Goal: Check status: Check status

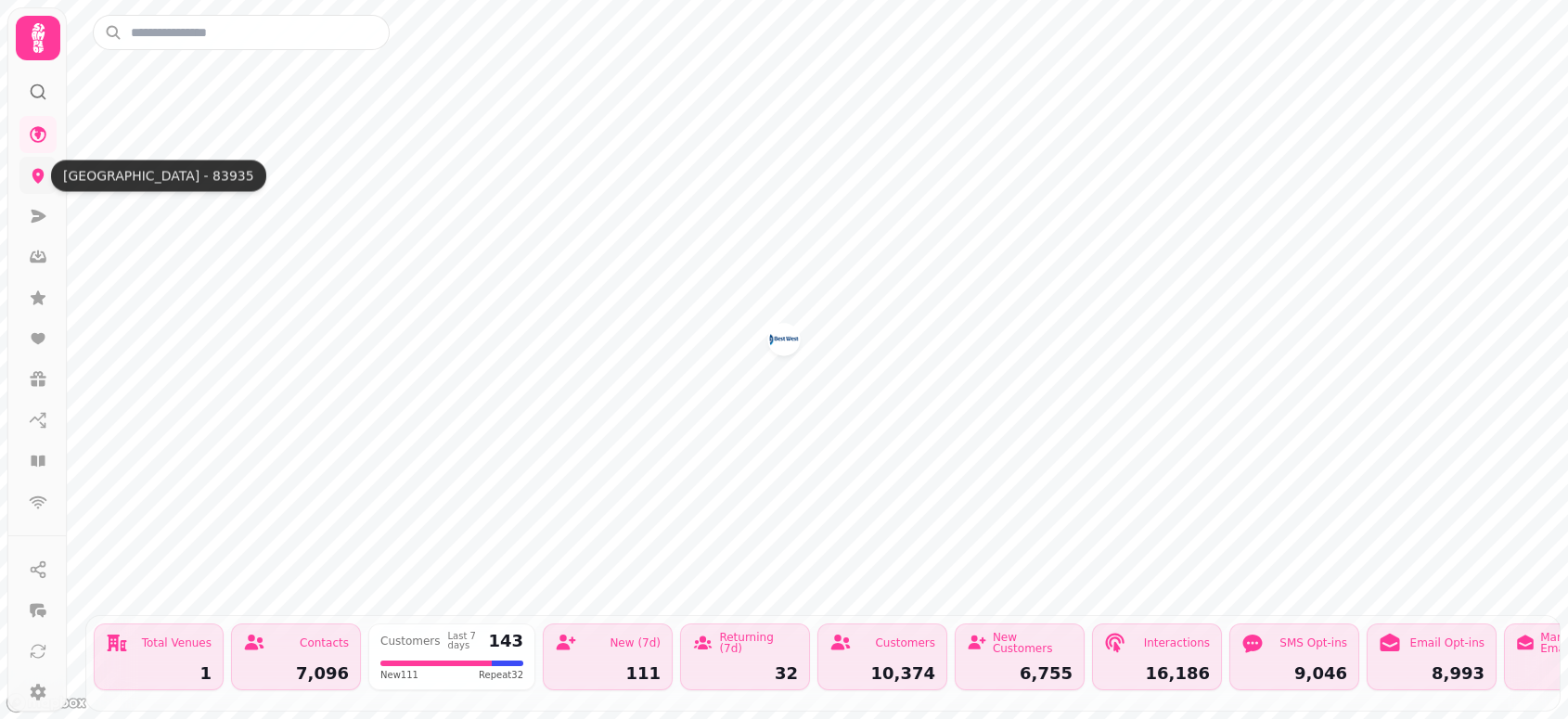
click at [29, 184] on icon at bounding box center [38, 175] width 19 height 19
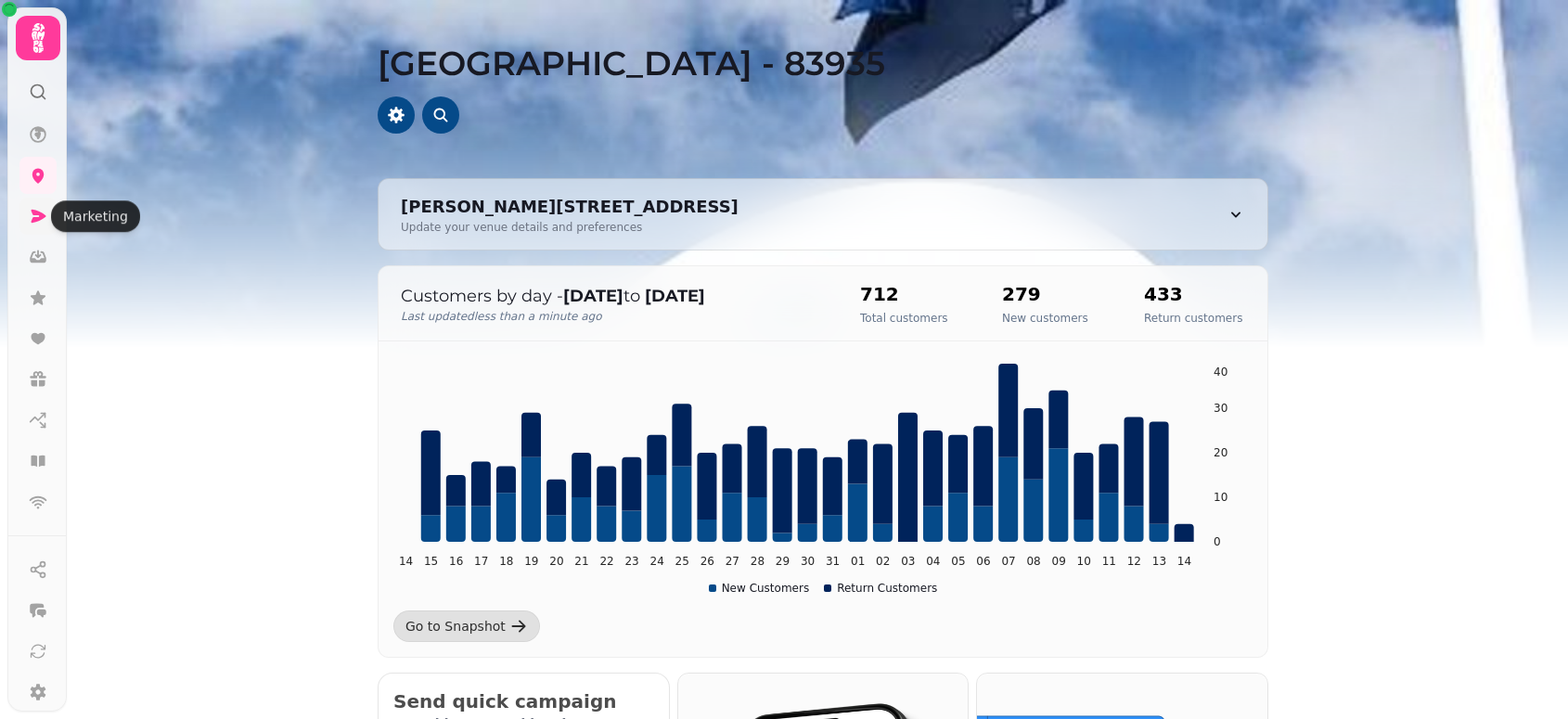
click at [33, 230] on link at bounding box center [38, 216] width 37 height 37
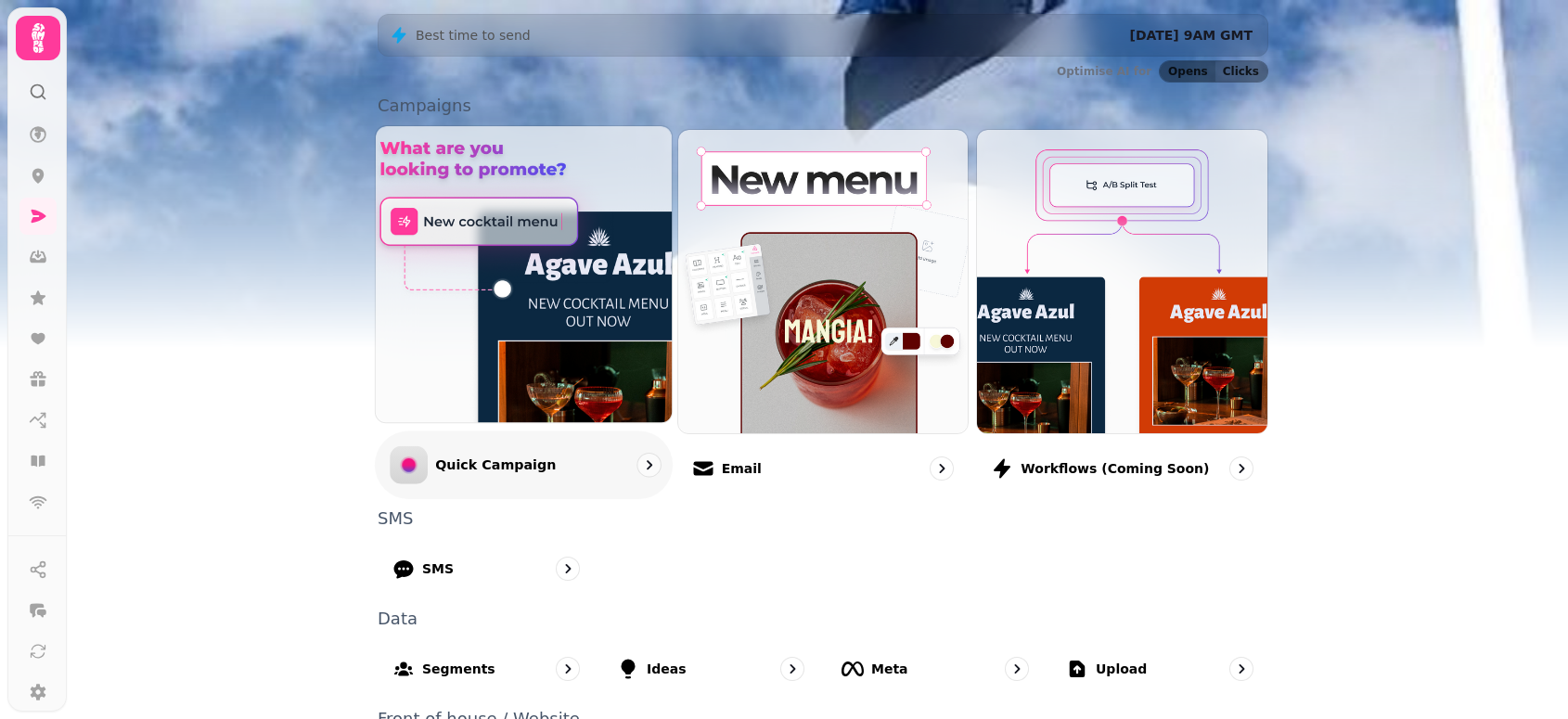
scroll to position [442, 0]
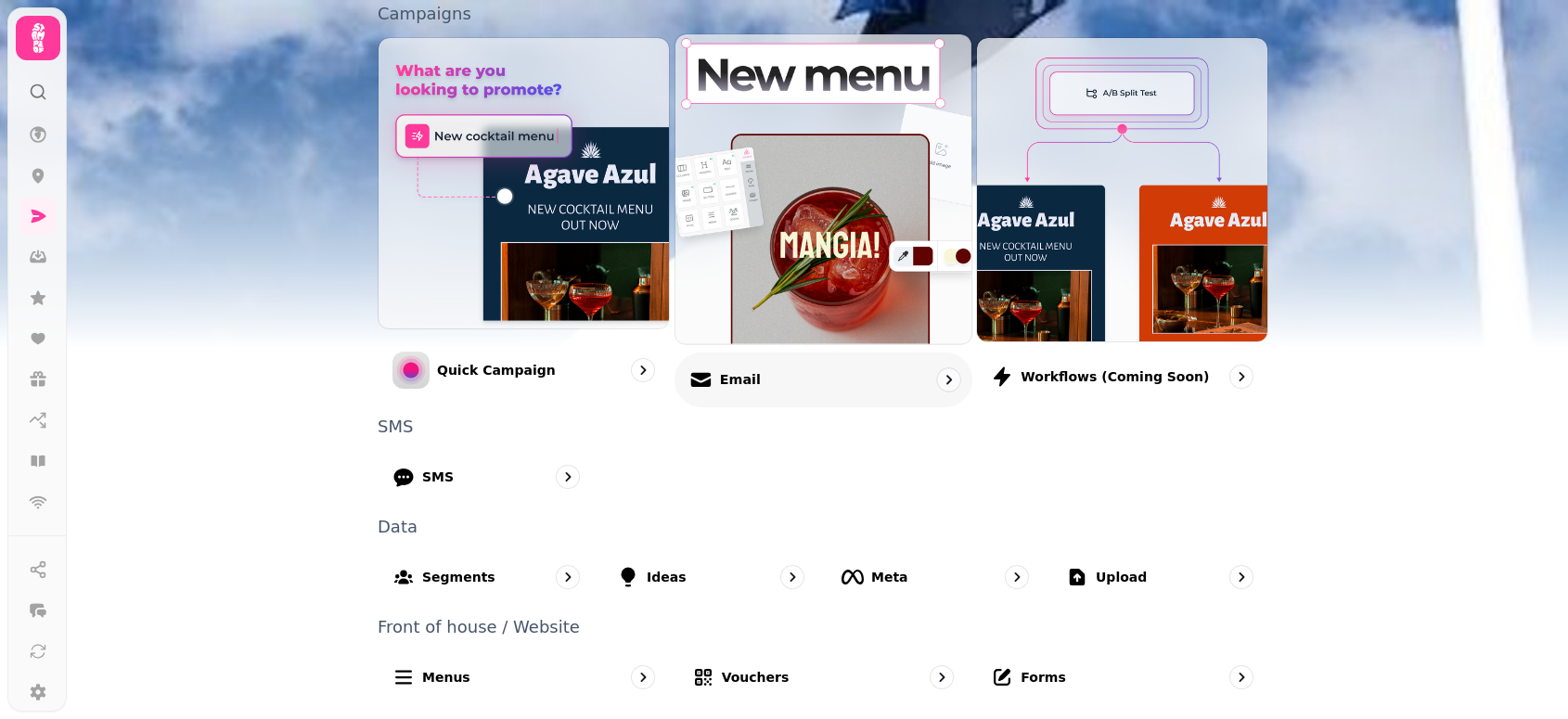
click at [804, 229] on img at bounding box center [823, 188] width 326 height 340
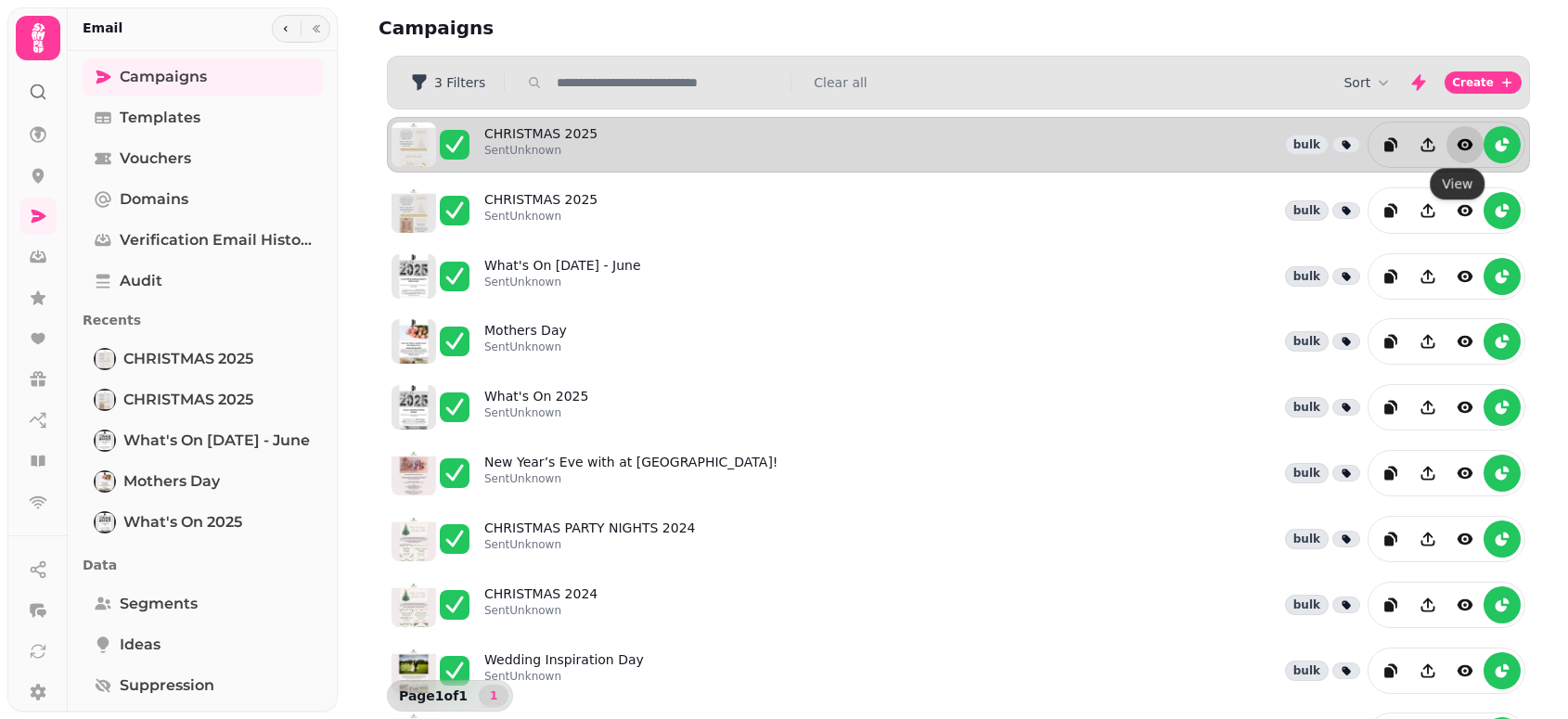
click at [1458, 141] on icon "view" at bounding box center [1465, 145] width 16 height 11
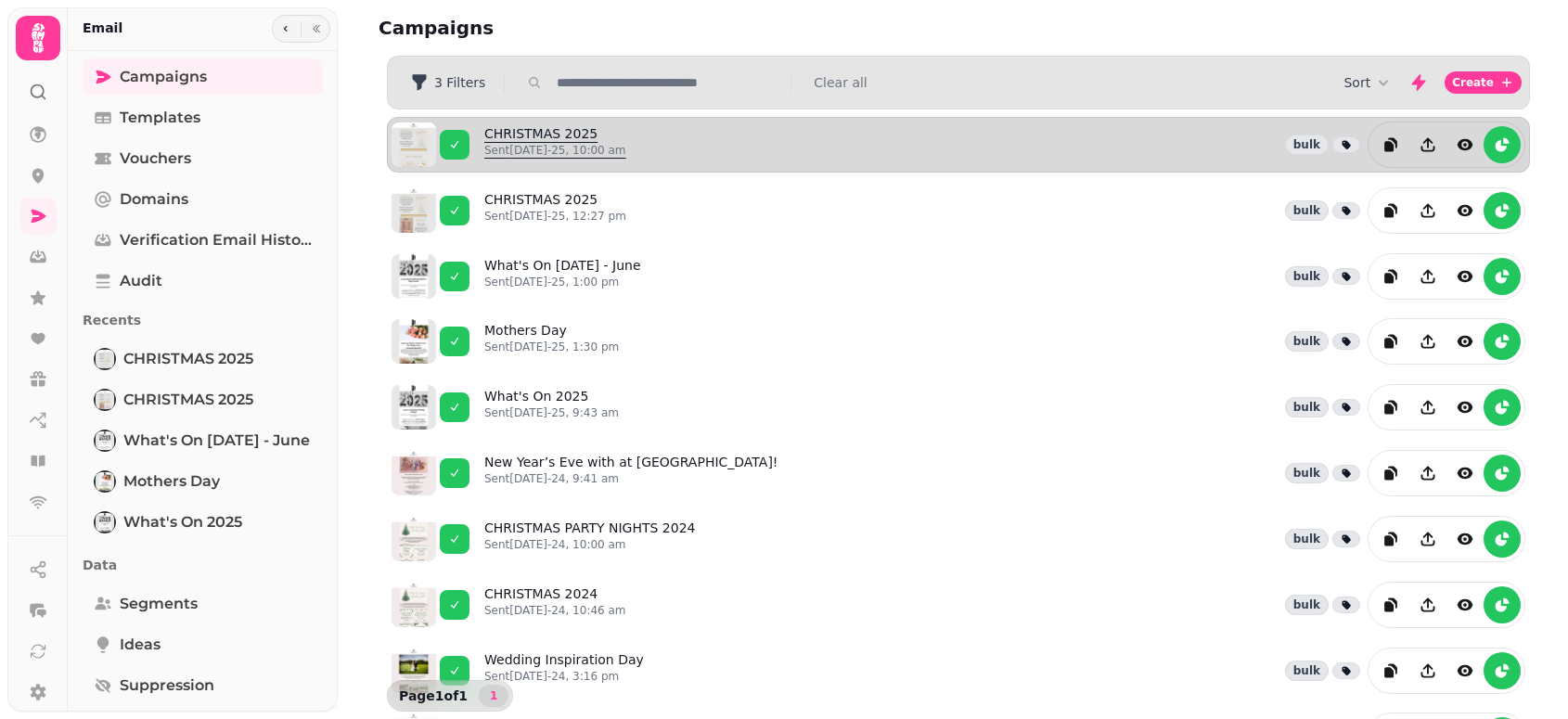
click at [550, 140] on link "CHRISTMAS 2025 Sent 13th Aug-25, 10:00 am" at bounding box center [555, 145] width 142 height 41
